Goal: Task Accomplishment & Management: Use online tool/utility

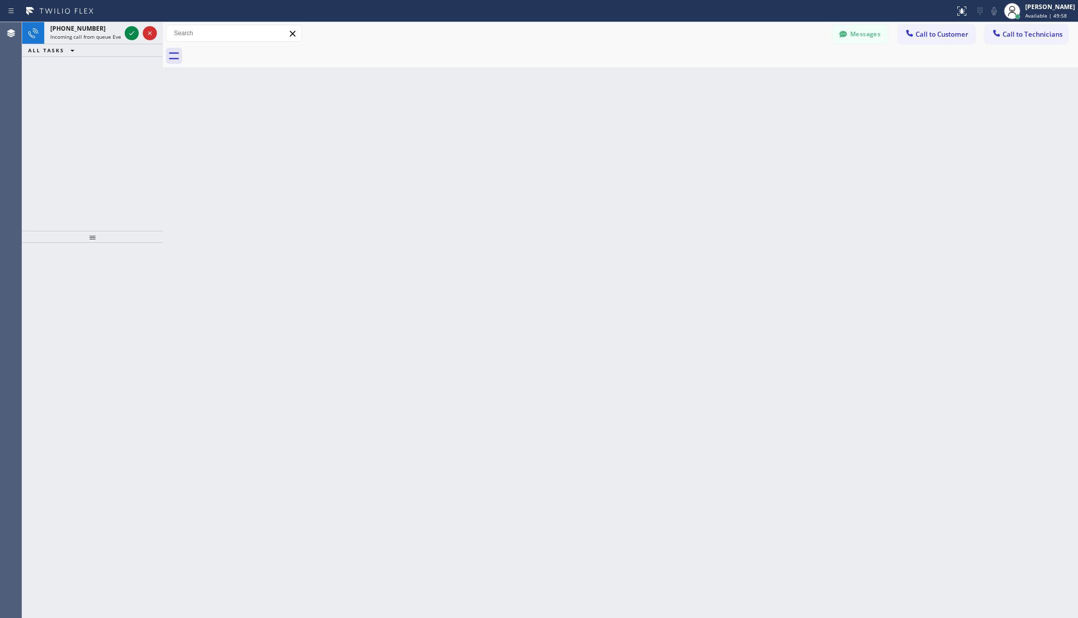
scroll to position [2, 0]
click at [1065, 13] on span "Available | 49:59" at bounding box center [1046, 15] width 42 height 7
click at [1016, 68] on button "Unavailable" at bounding box center [1027, 66] width 101 height 13
click at [662, 186] on div "Back to Dashboard Change Sender ID Customers Technicians AA [PERSON_NAME] [DATE…" at bounding box center [620, 320] width 915 height 596
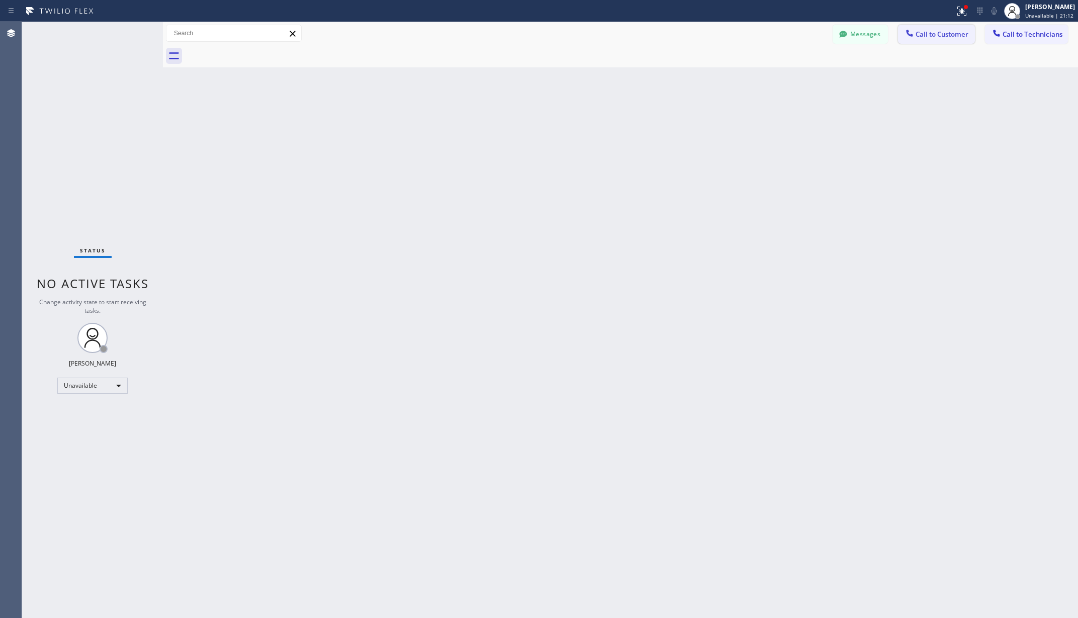
click at [946, 35] on span "Call to Customer" at bounding box center [941, 34] width 53 height 9
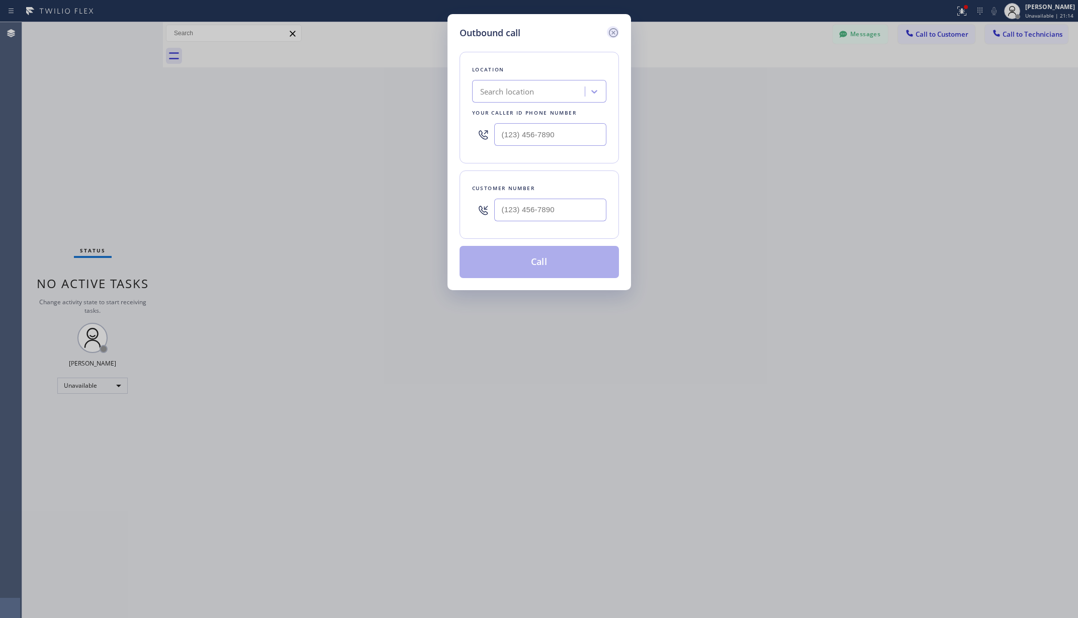
click at [616, 32] on icon at bounding box center [613, 33] width 12 height 12
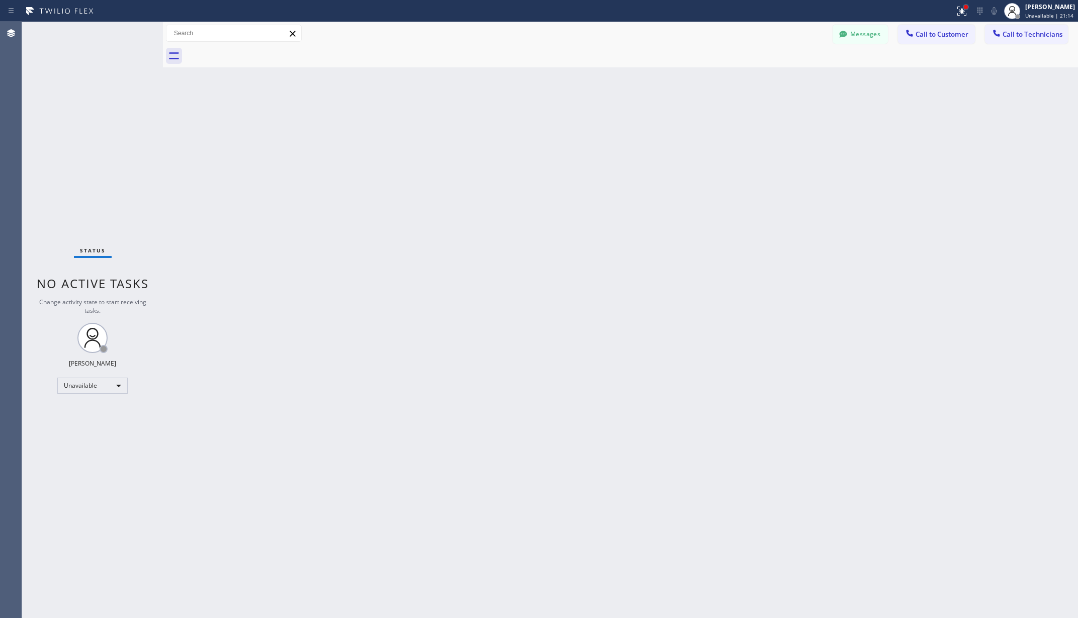
click at [969, 9] on div at bounding box center [966, 7] width 6 height 6
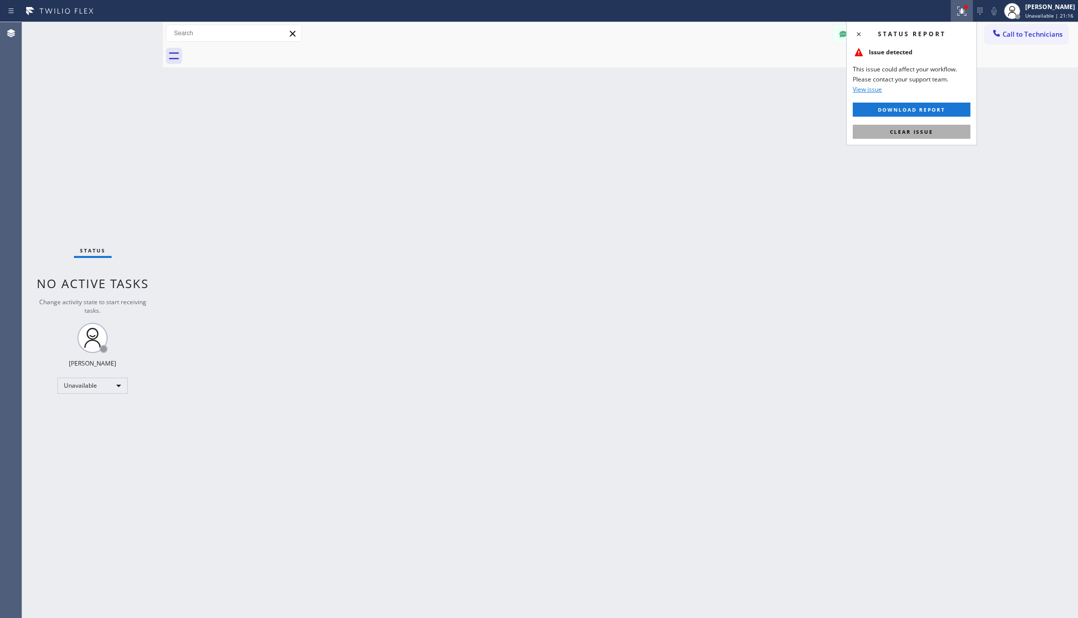
click at [916, 131] on span "Clear issue" at bounding box center [911, 131] width 43 height 7
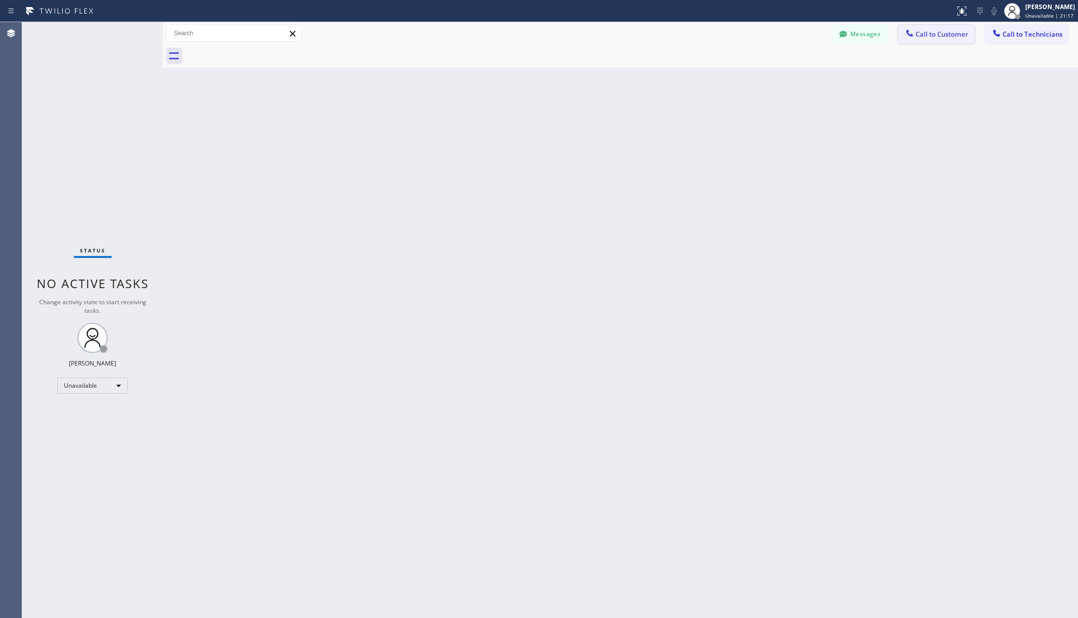
click at [933, 30] on span "Call to Customer" at bounding box center [941, 34] width 53 height 9
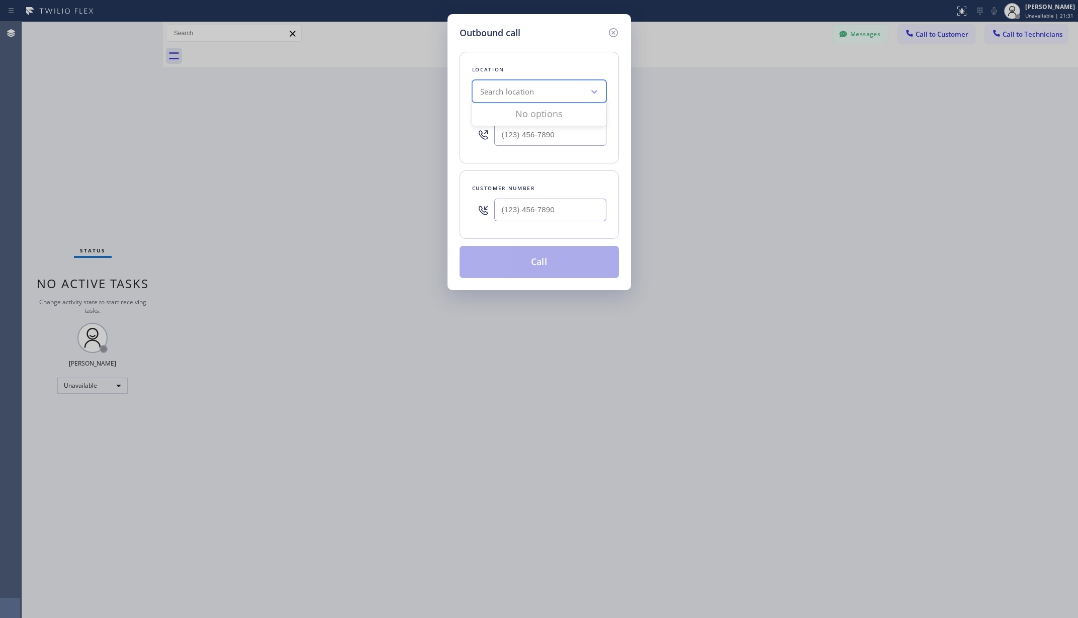
click at [553, 91] on div "Search location" at bounding box center [530, 92] width 110 height 18
paste input "Local Trusted Electricians Anaheim"
type input "Local Trusted Electricians Anaheim"
click at [549, 115] on div "Local Trusted Electricians Anaheim" at bounding box center [539, 113] width 134 height 18
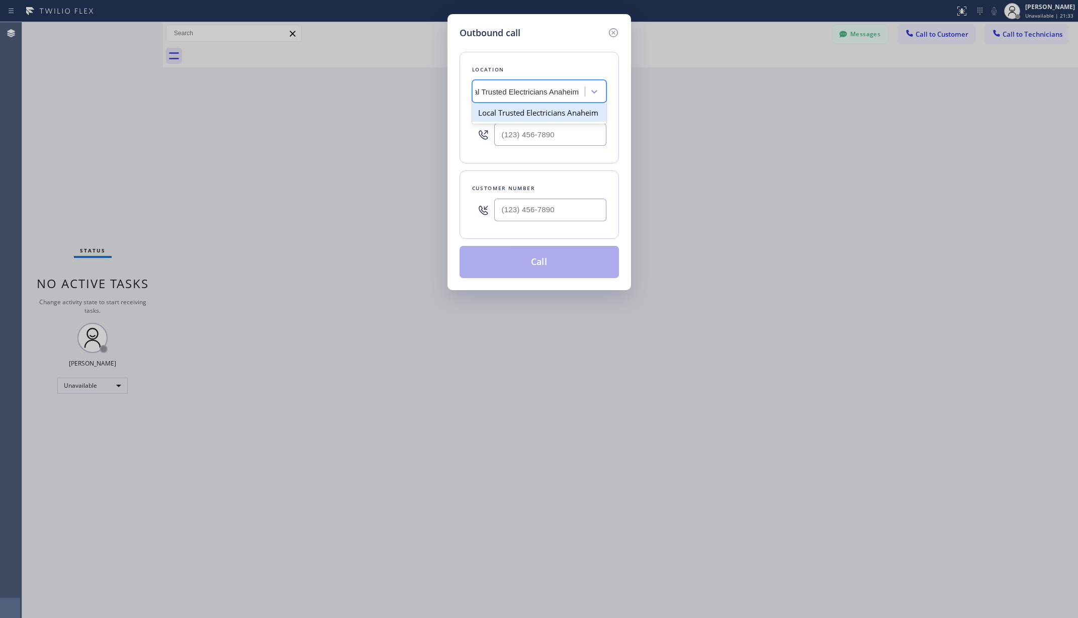
type input "[PHONE_NUMBER]"
click at [542, 211] on input "(___) ___-____" at bounding box center [550, 210] width 112 height 23
paste input "602) 740-4867"
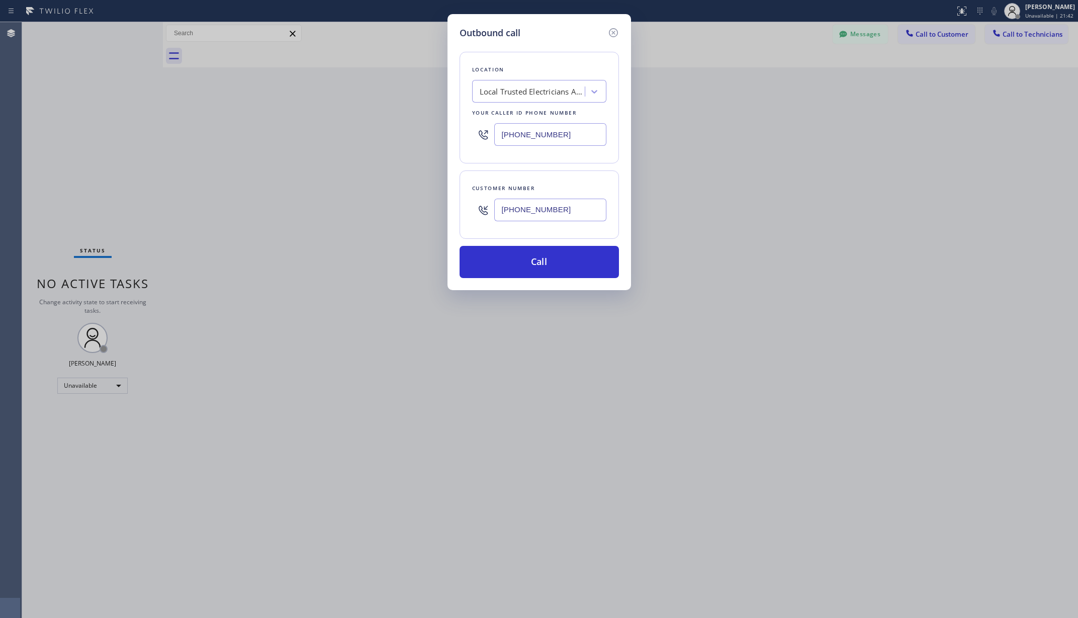
type input "[PHONE_NUMBER]"
click at [456, 172] on div "Outbound call Location Local Trusted Electricians [GEOGRAPHIC_DATA] Your caller…" at bounding box center [538, 152] width 183 height 276
click at [522, 256] on button "Call" at bounding box center [538, 262] width 159 height 32
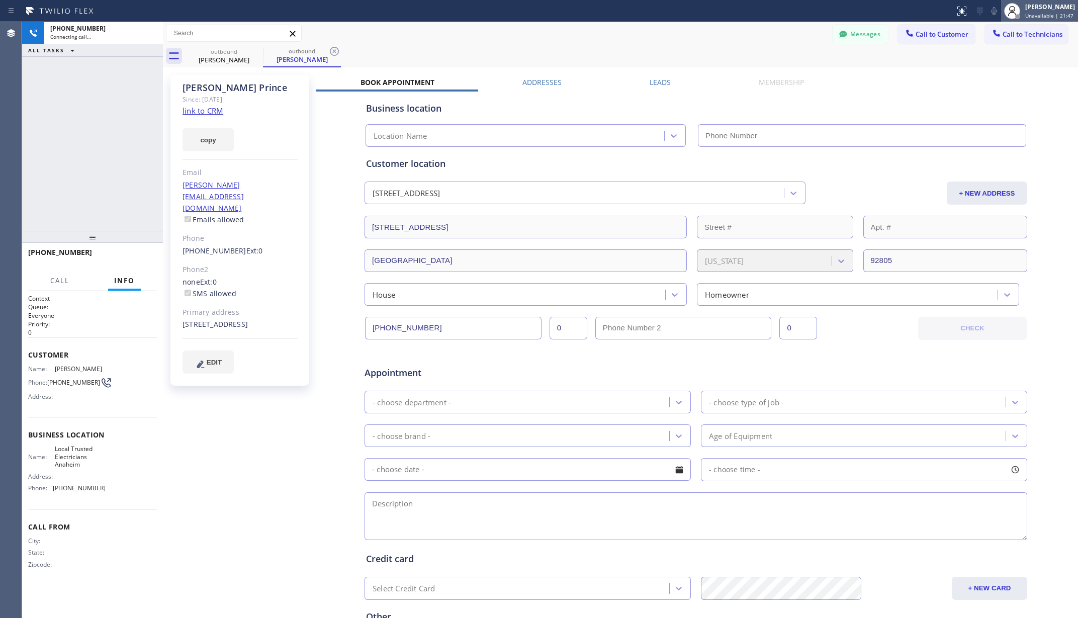
type input "[PHONE_NUMBER]"
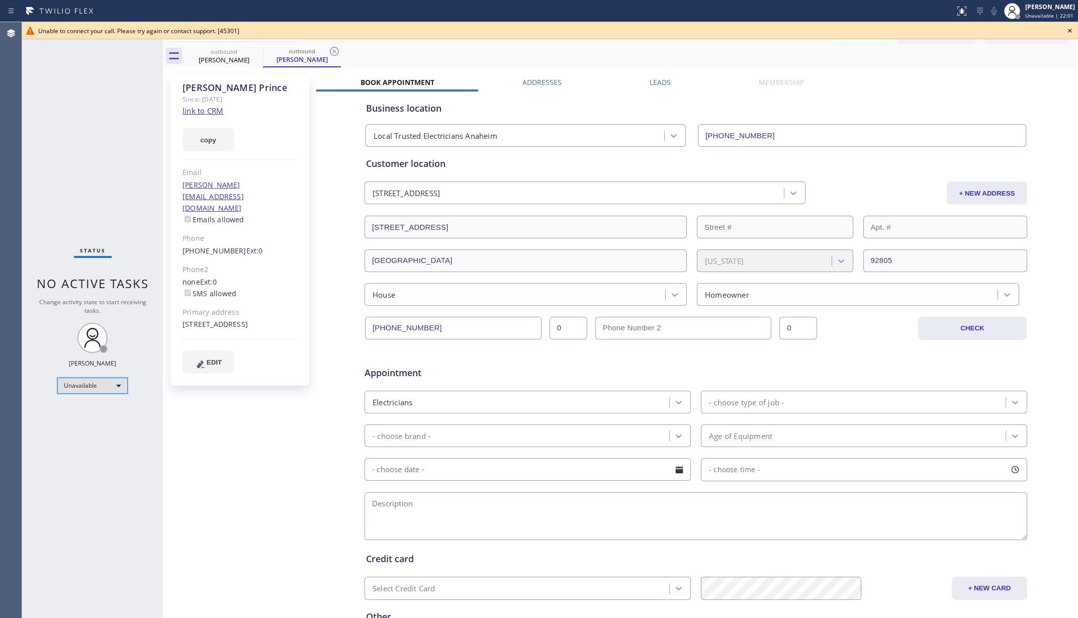
click at [91, 385] on div "Unavailable" at bounding box center [92, 386] width 70 height 16
click at [85, 416] on li "Available" at bounding box center [92, 412] width 68 height 12
click at [292, 58] on div "[PERSON_NAME]" at bounding box center [302, 59] width 76 height 9
click at [234, 61] on div "[PERSON_NAME]" at bounding box center [224, 59] width 76 height 9
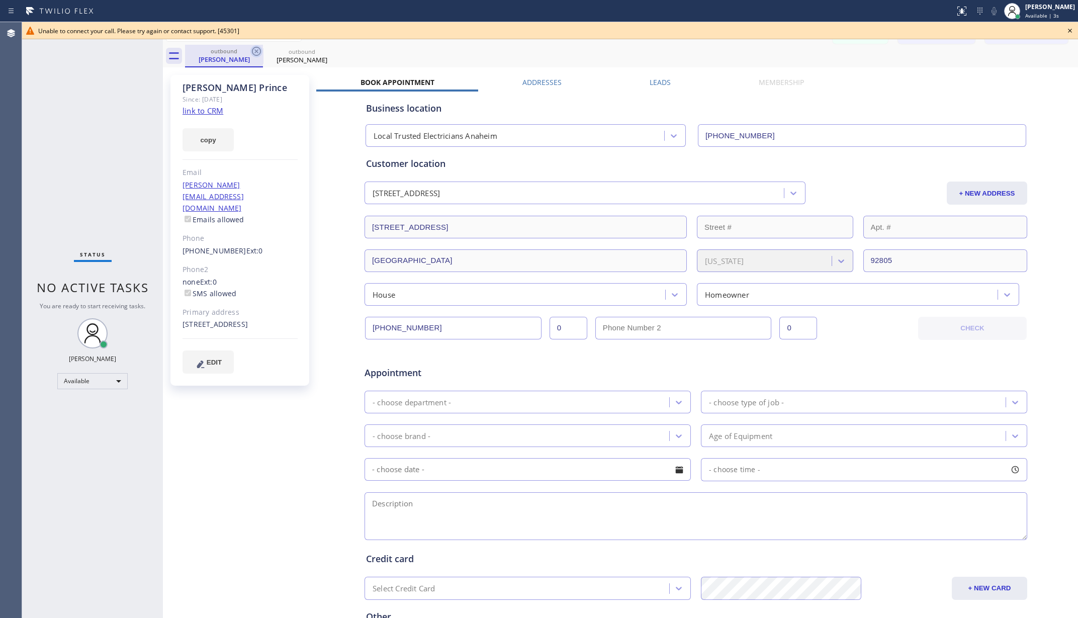
click at [253, 51] on icon at bounding box center [256, 51] width 12 height 12
click at [254, 51] on icon at bounding box center [256, 51] width 12 height 12
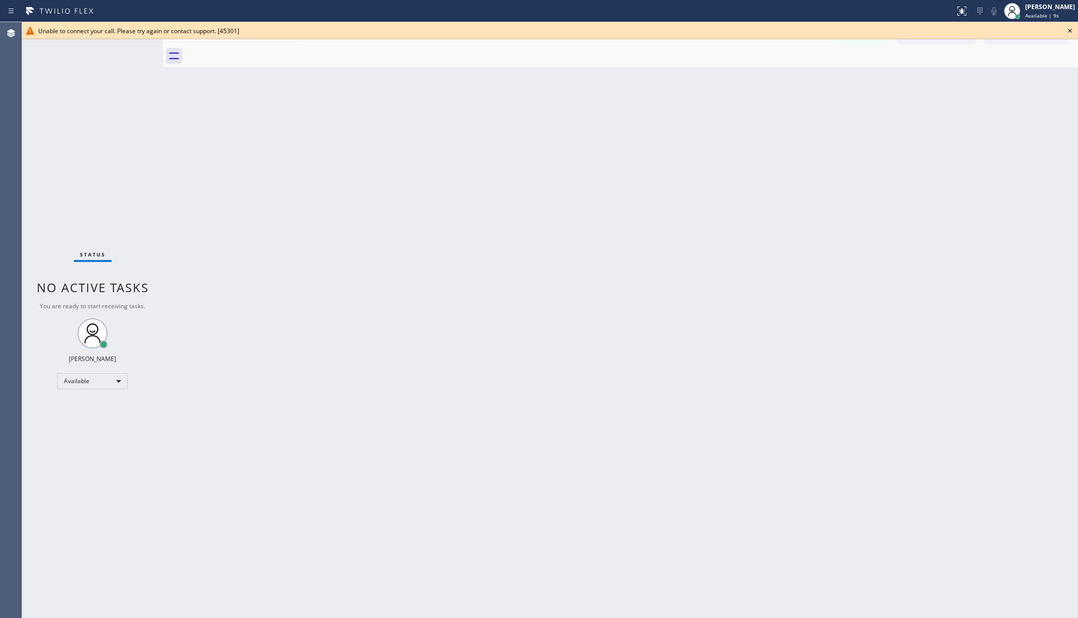
click at [481, 237] on div "Back to Dashboard Change Sender ID Customers Technicians AA [PERSON_NAME] [DATE…" at bounding box center [620, 320] width 915 height 596
click at [962, 10] on icon at bounding box center [962, 11] width 12 height 12
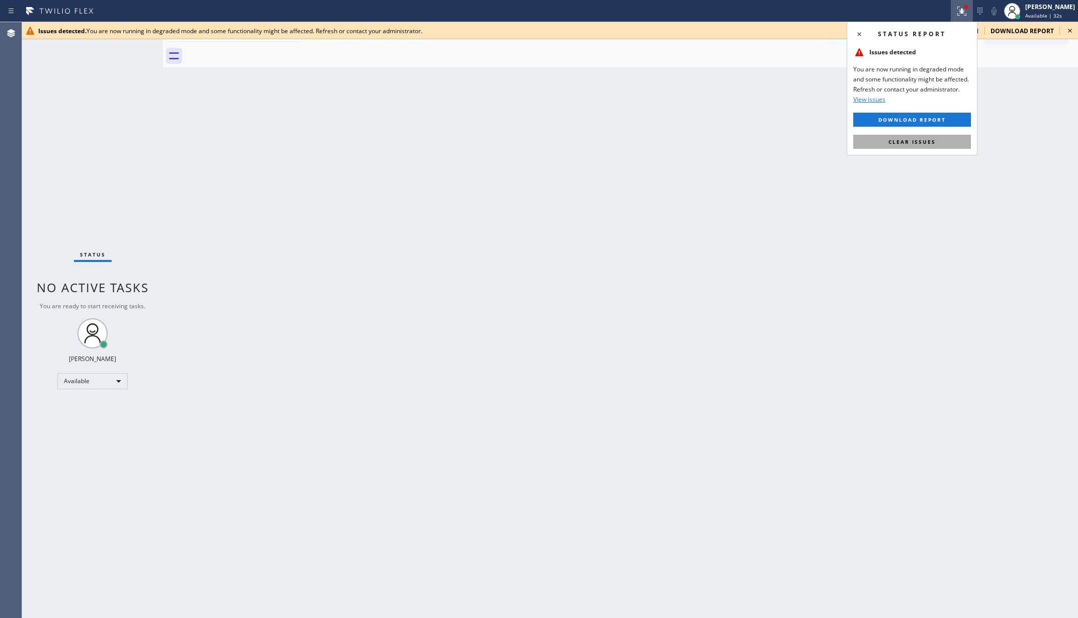
click at [911, 143] on span "Clear issues" at bounding box center [911, 141] width 47 height 7
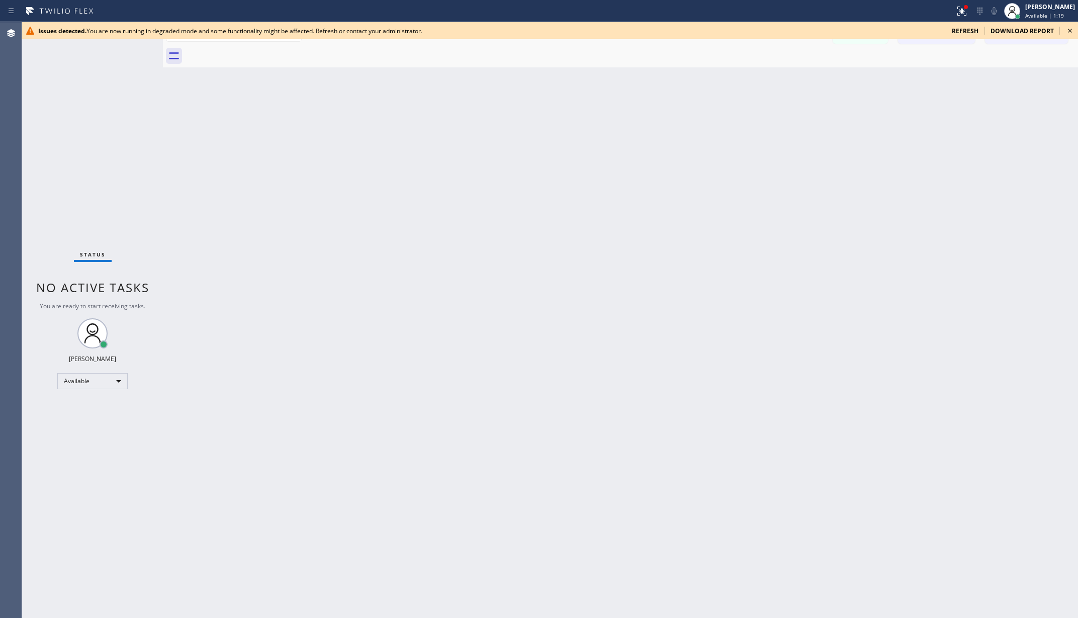
click at [244, 85] on div "Back to Dashboard Change Sender ID Customers Technicians AA [PERSON_NAME] [DATE…" at bounding box center [620, 320] width 915 height 596
click at [94, 385] on div "Available" at bounding box center [92, 381] width 70 height 16
click at [90, 415] on li "Unavailable" at bounding box center [92, 420] width 68 height 12
click at [183, 409] on div "Back to Dashboard Change Sender ID Customers Technicians AA [PERSON_NAME] [DATE…" at bounding box center [620, 320] width 915 height 596
drag, startPoint x: 238, startPoint y: 244, endPoint x: 232, endPoint y: 1, distance: 243.9
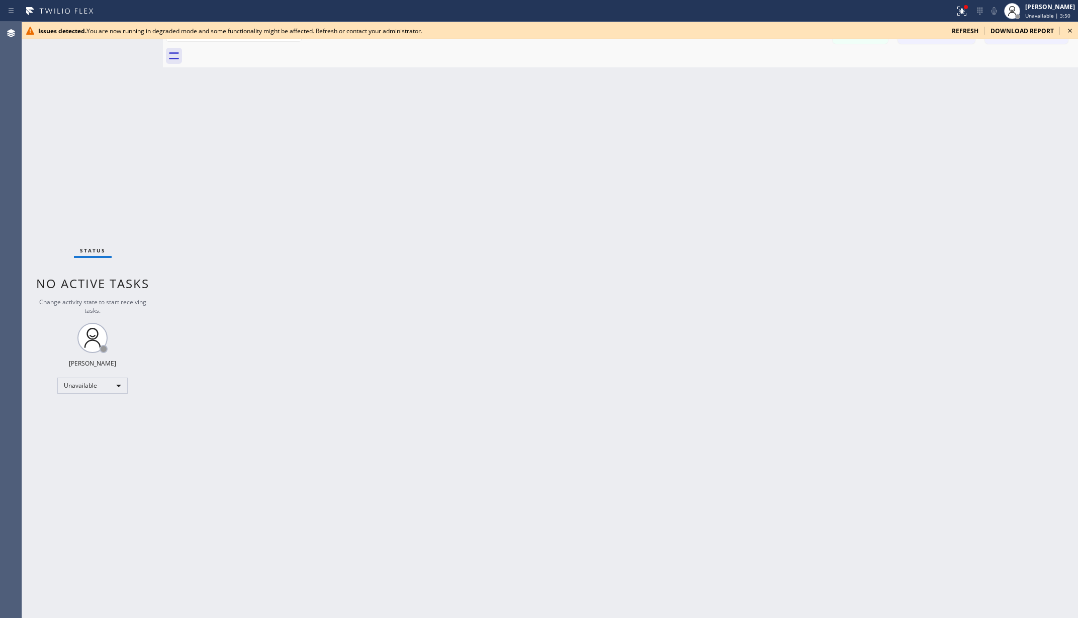
click at [237, 233] on div "Back to Dashboard Change Sender ID Customers Technicians AA [PERSON_NAME] [DATE…" at bounding box center [620, 320] width 915 height 596
